Goal: Task Accomplishment & Management: Manage account settings

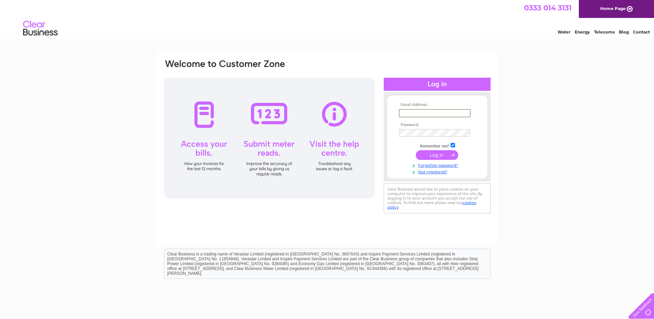
click at [421, 114] on input "text" at bounding box center [435, 113] width 72 height 8
type input "angleparkinvestments@googlemail.com"
click at [426, 156] on input "submit" at bounding box center [437, 155] width 42 height 10
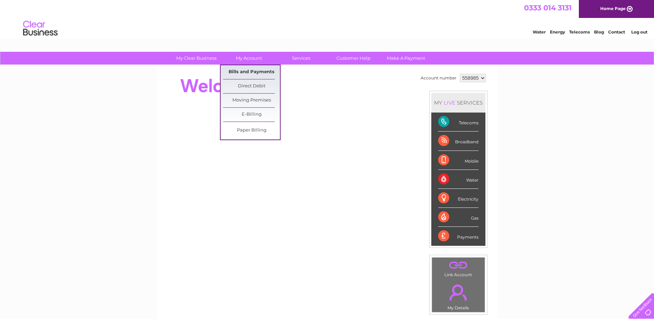
click at [256, 74] on link "Bills and Payments" at bounding box center [251, 72] width 57 height 14
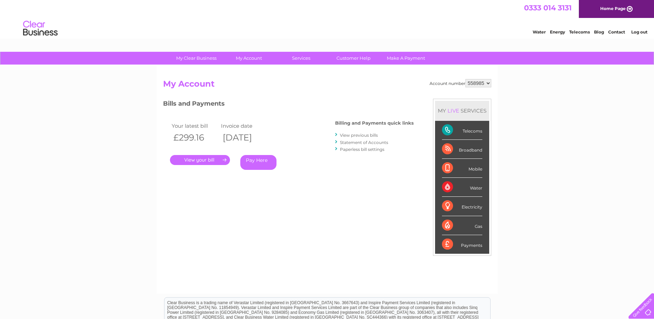
click at [215, 159] on link "." at bounding box center [200, 160] width 60 height 10
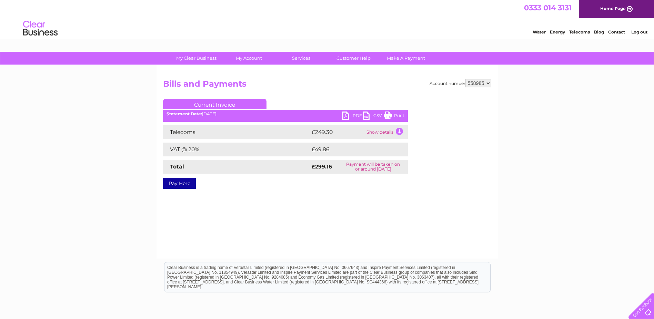
click at [347, 118] on link "PDF" at bounding box center [352, 116] width 21 height 10
